Goal: Navigation & Orientation: Find specific page/section

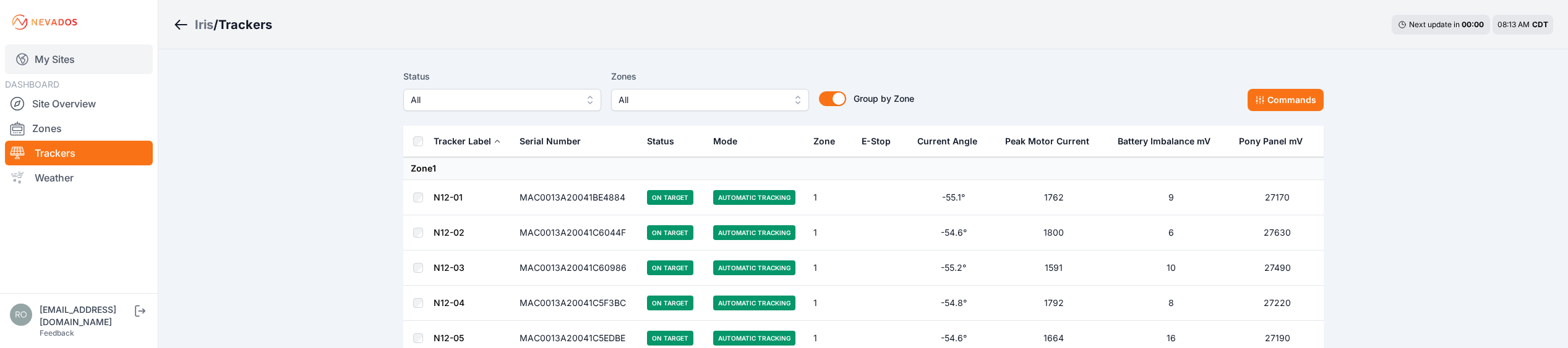
click at [56, 70] on link "My Sites" at bounding box center [78, 60] width 148 height 30
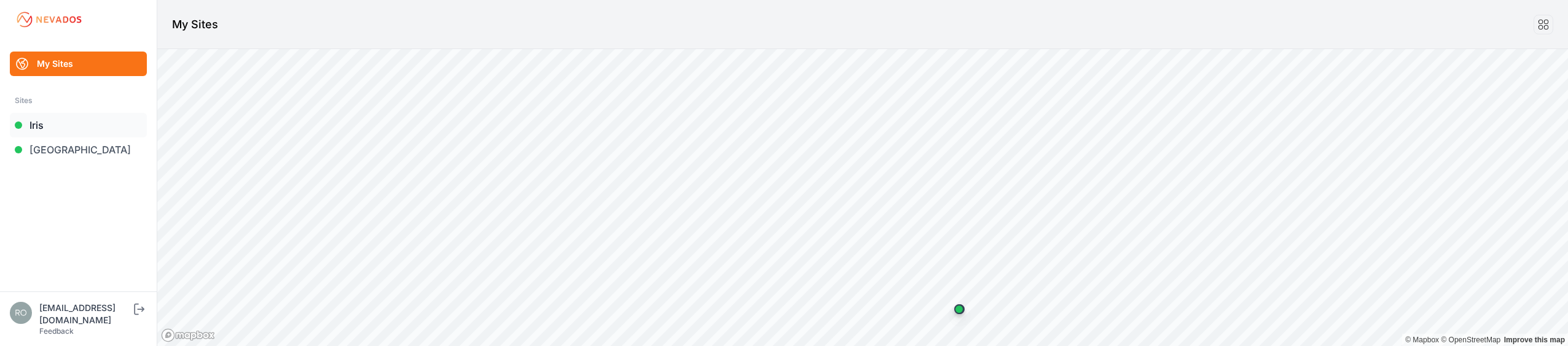
click at [71, 136] on link "Iris" at bounding box center [79, 125] width 137 height 25
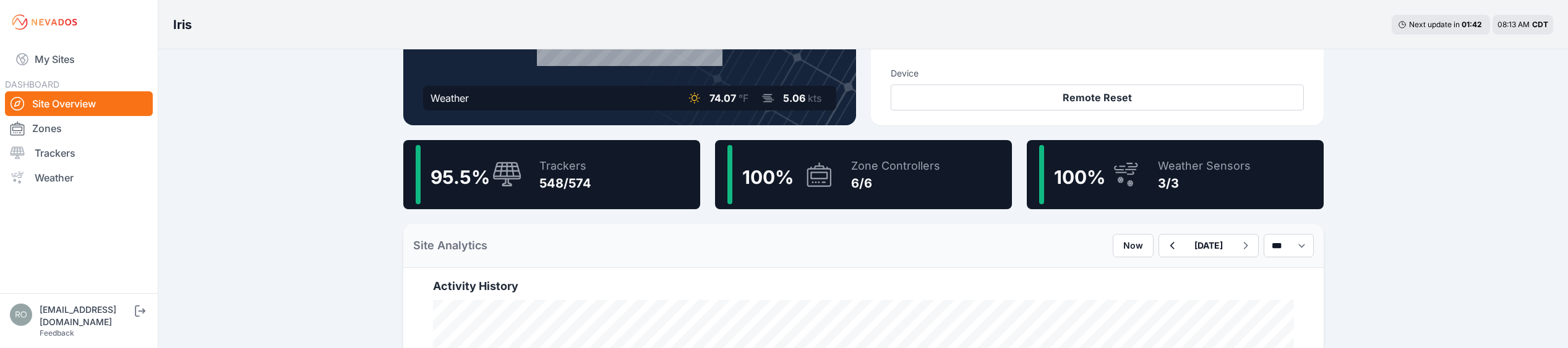
scroll to position [248, 0]
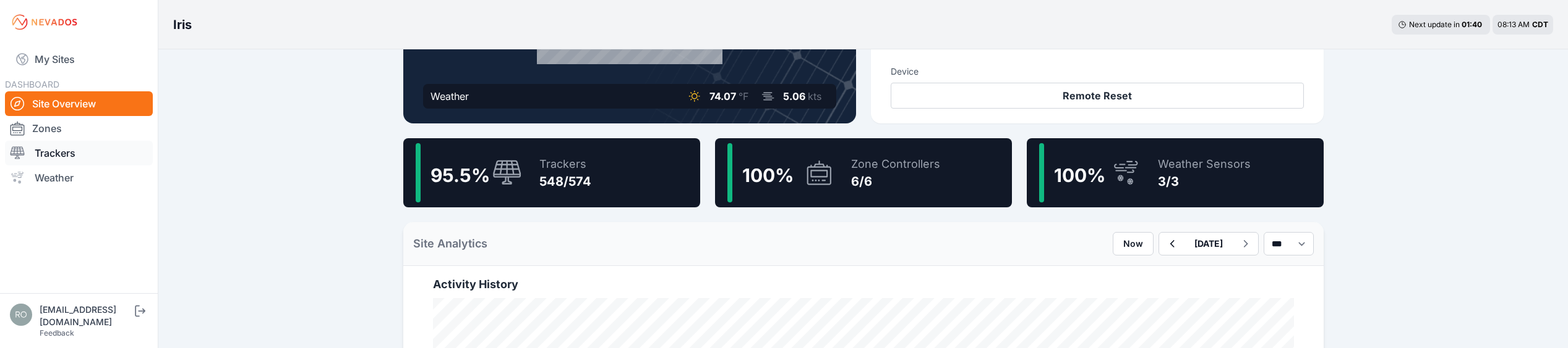
click at [50, 154] on link "Trackers" at bounding box center [78, 153] width 148 height 25
